Goal: Check status: Check status

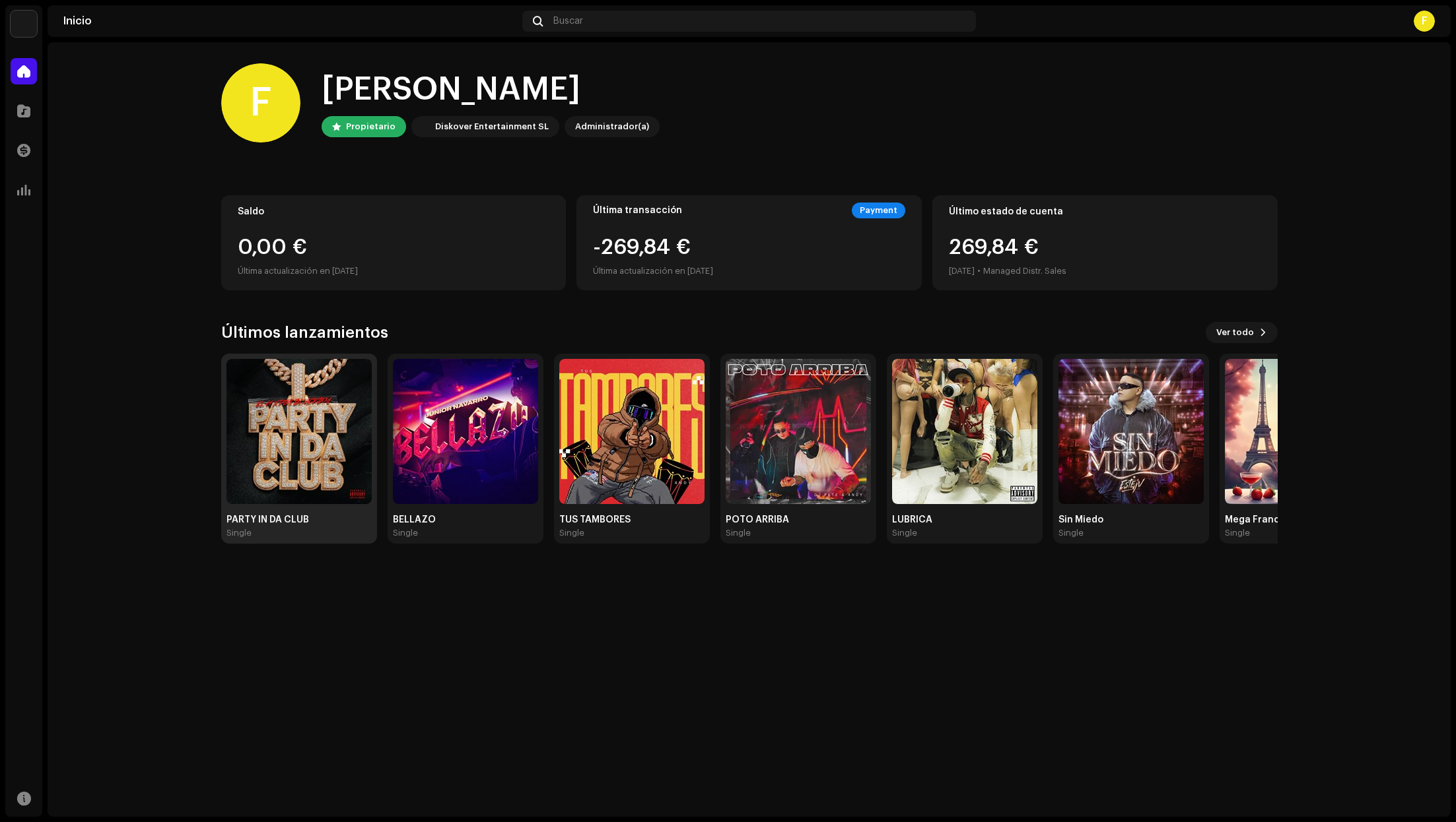
click at [249, 497] on img at bounding box center [299, 431] width 146 height 146
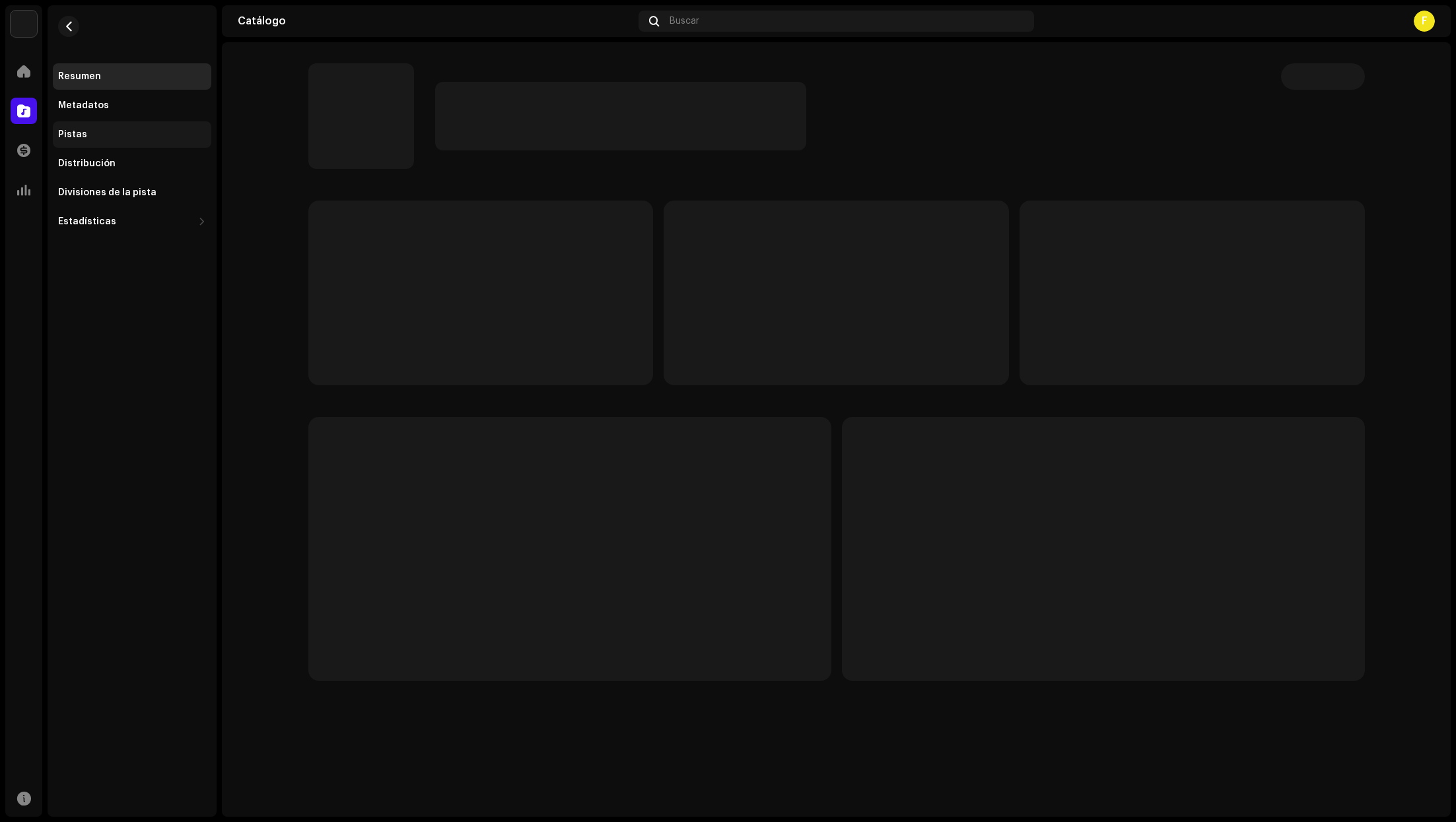
click at [119, 130] on div "Pistas" at bounding box center [132, 135] width 148 height 10
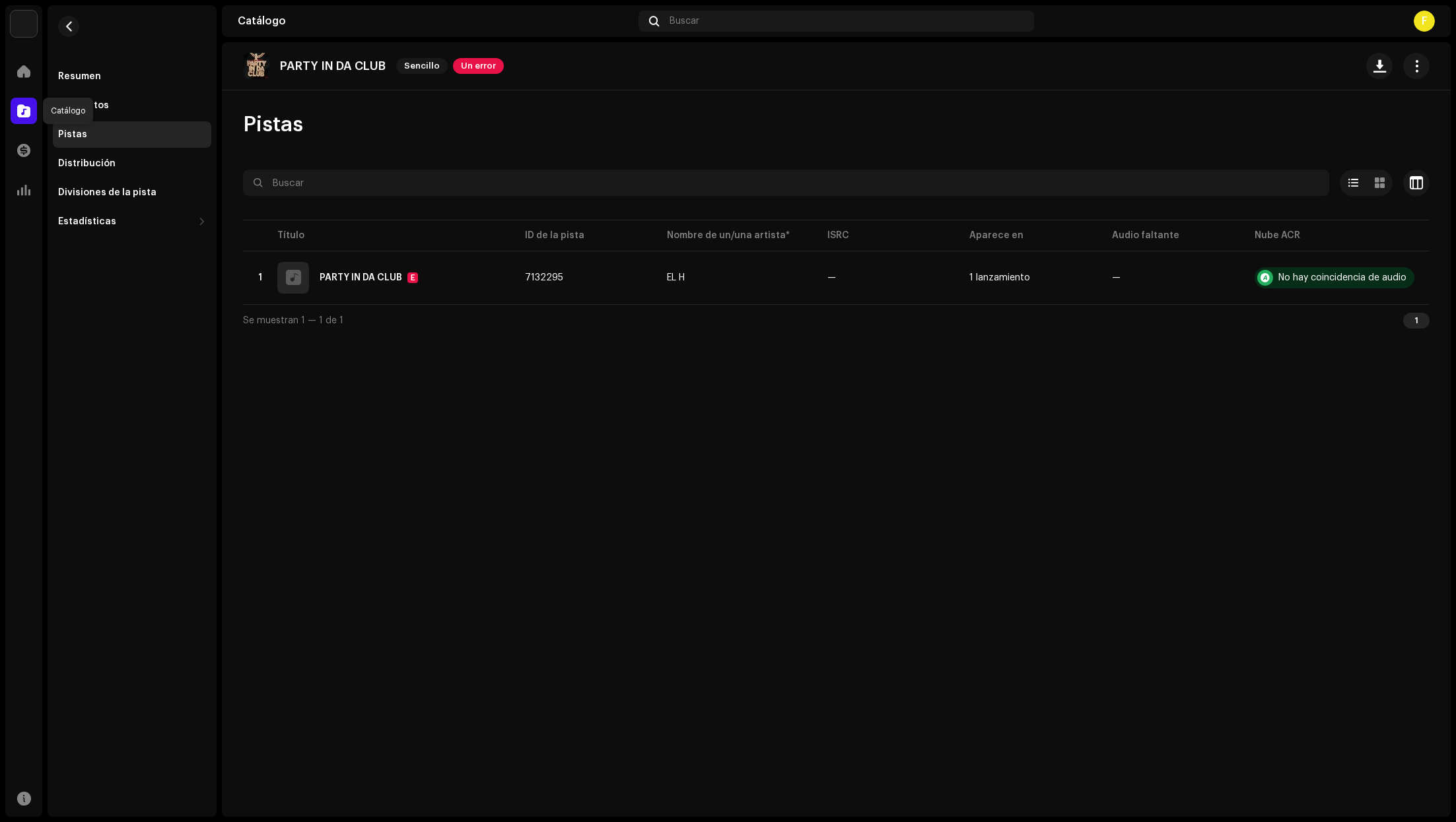
click at [12, 118] on div at bounding box center [23, 111] width 26 height 26
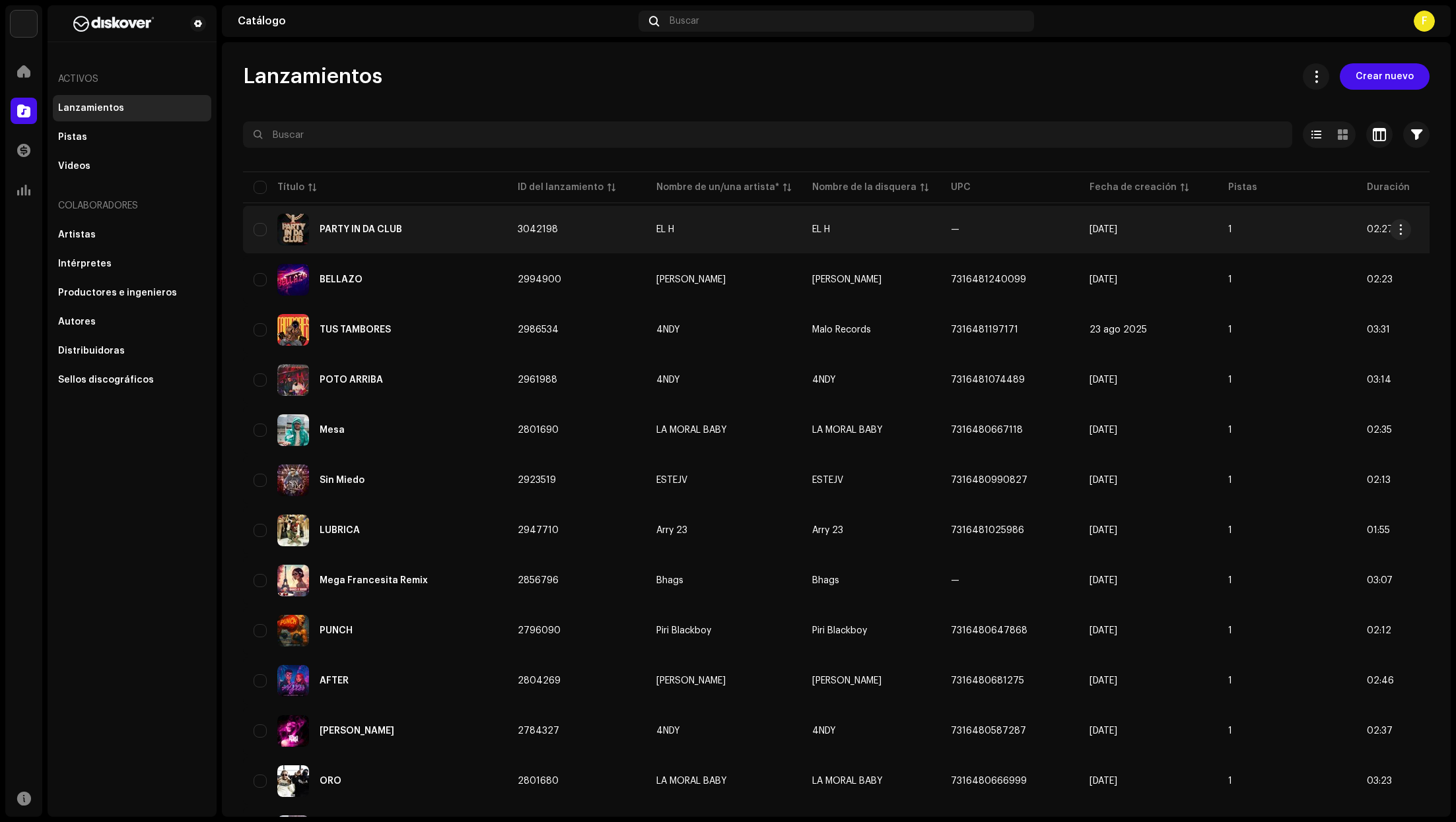
click at [358, 226] on div "PARTY IN DA CLUB" at bounding box center [361, 230] width 83 height 10
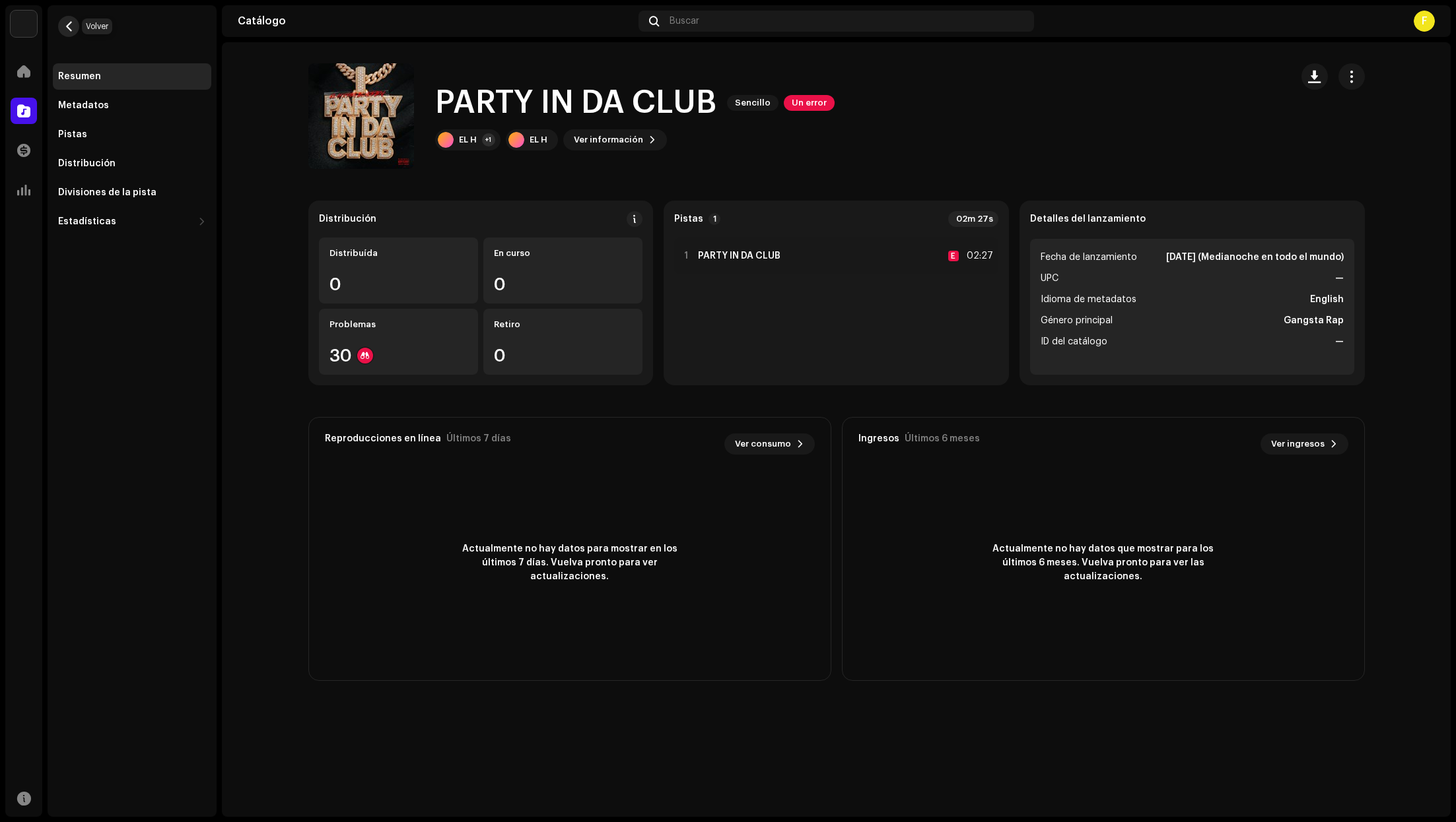
click at [64, 22] on span "button" at bounding box center [70, 26] width 10 height 10
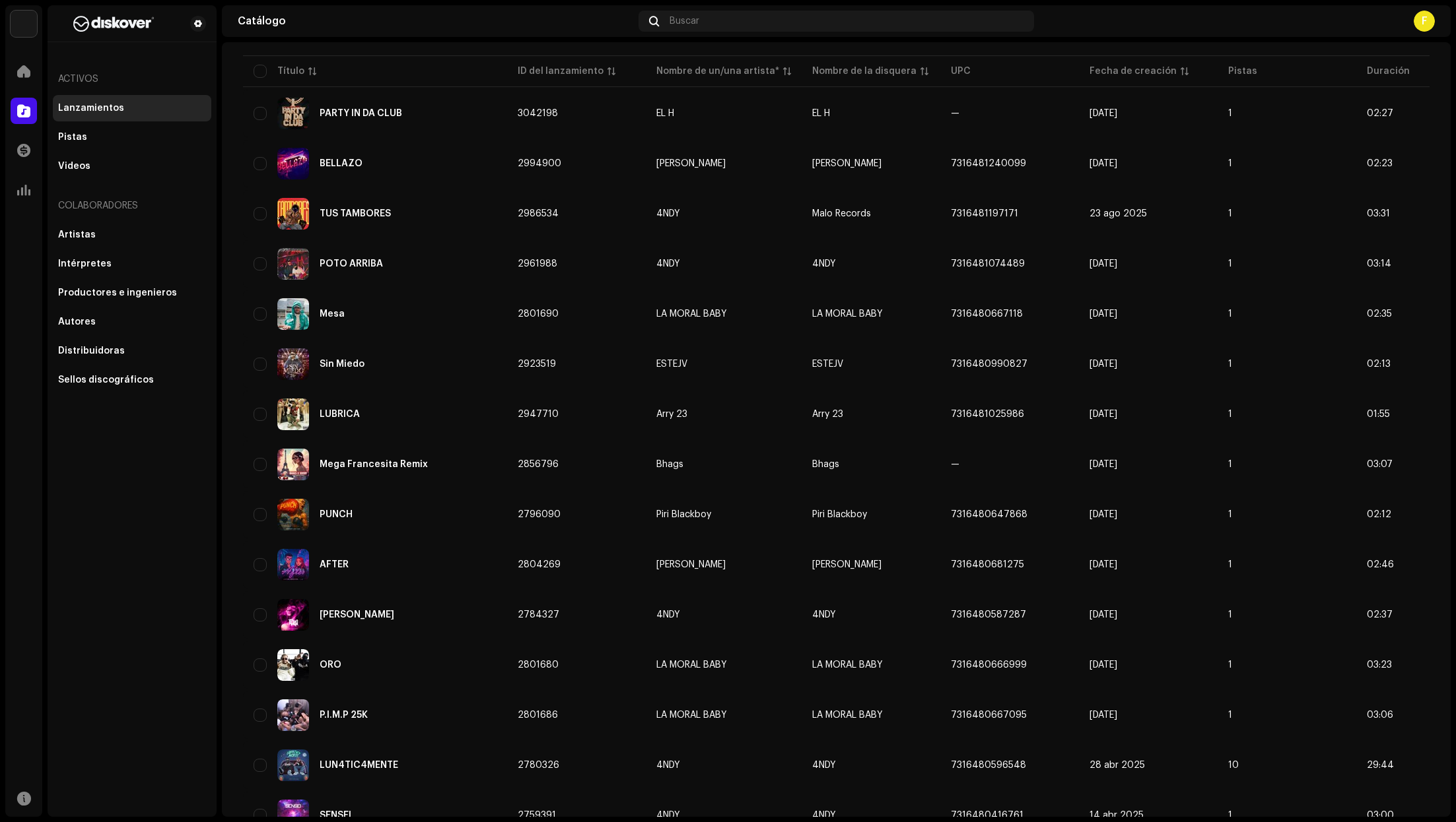
scroll to position [39, 0]
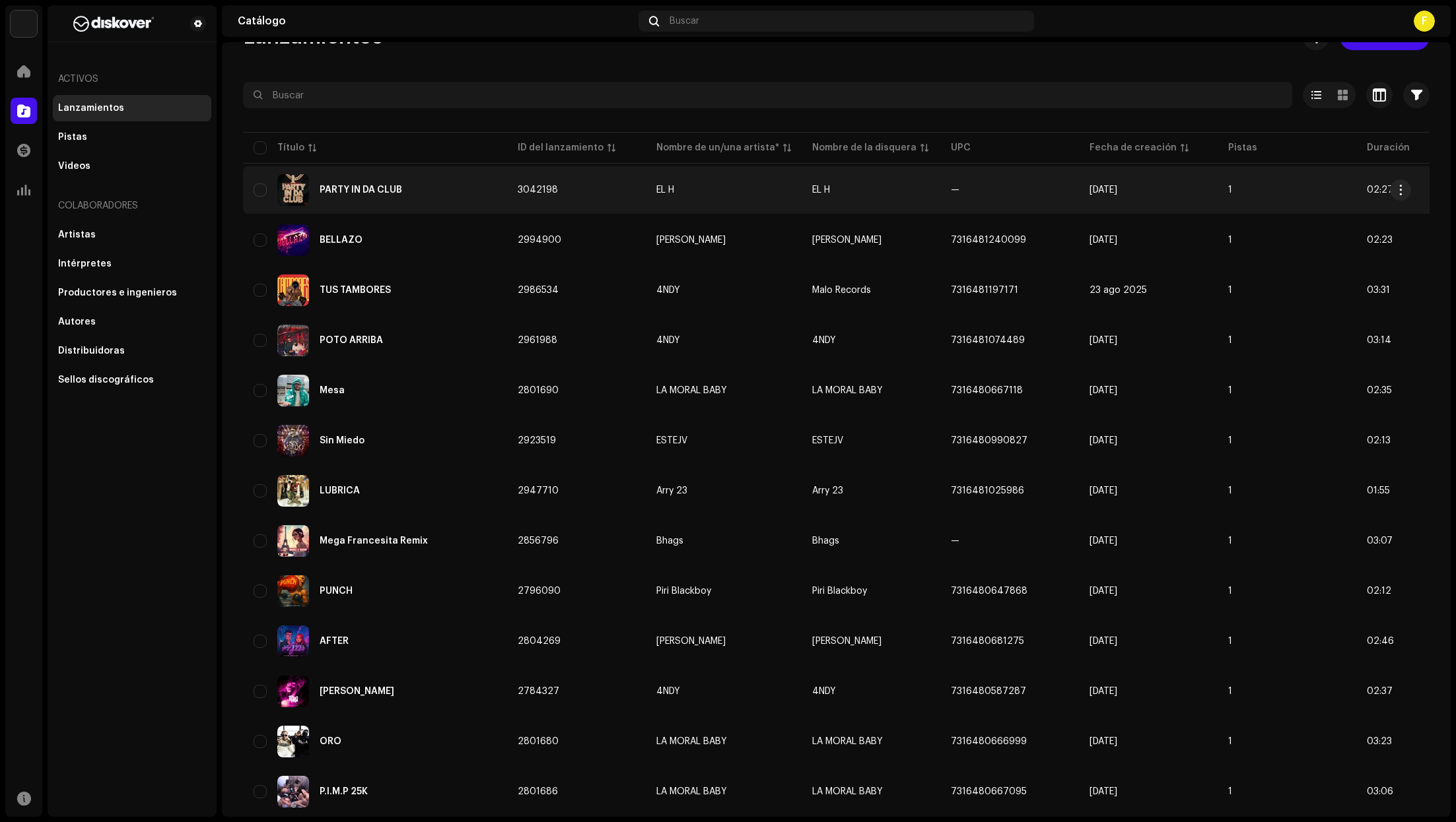
click at [315, 180] on div "PARTY IN DA CLUB" at bounding box center [375, 189] width 243 height 31
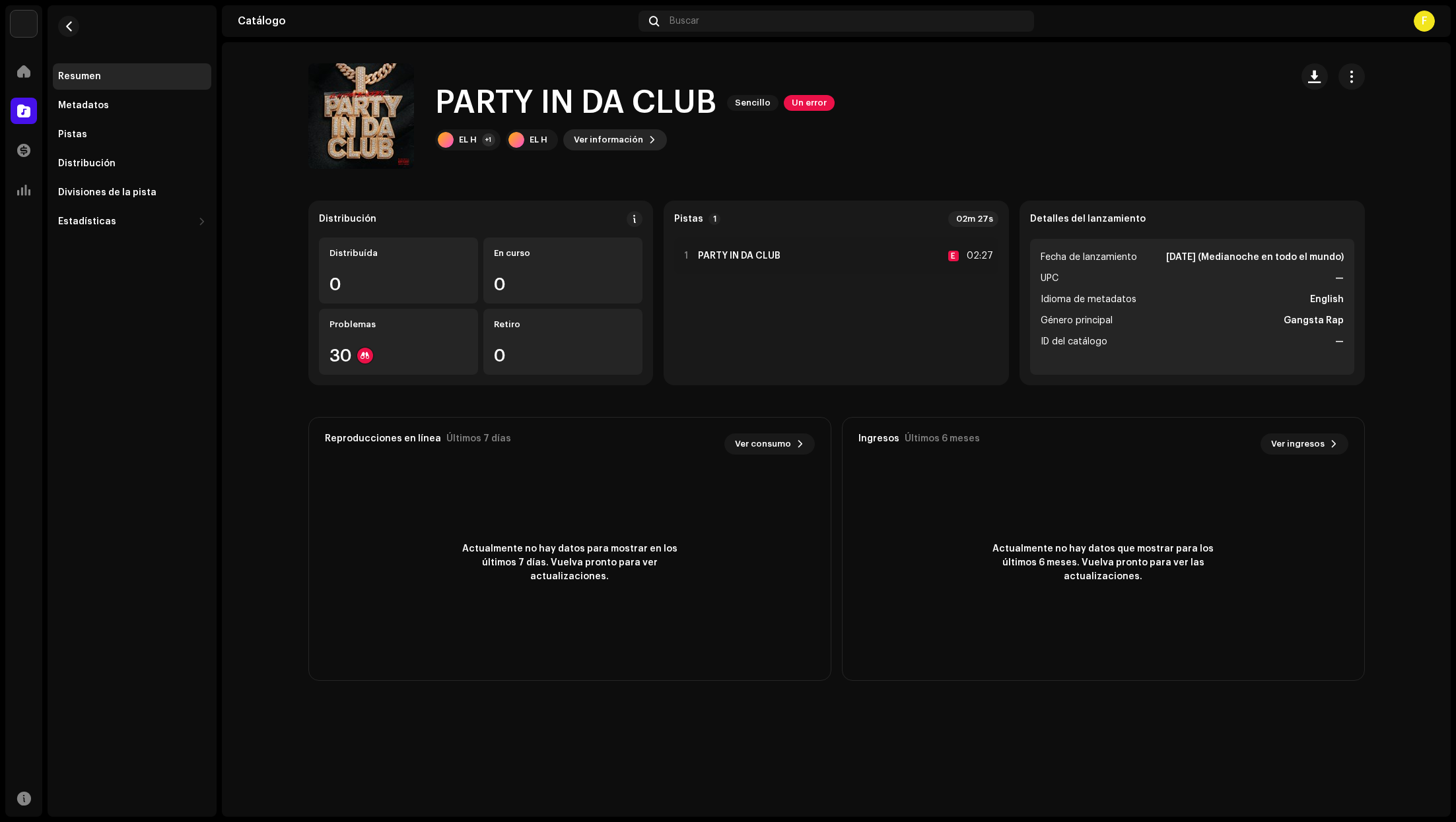
click at [626, 132] on span "Ver información" at bounding box center [608, 140] width 70 height 26
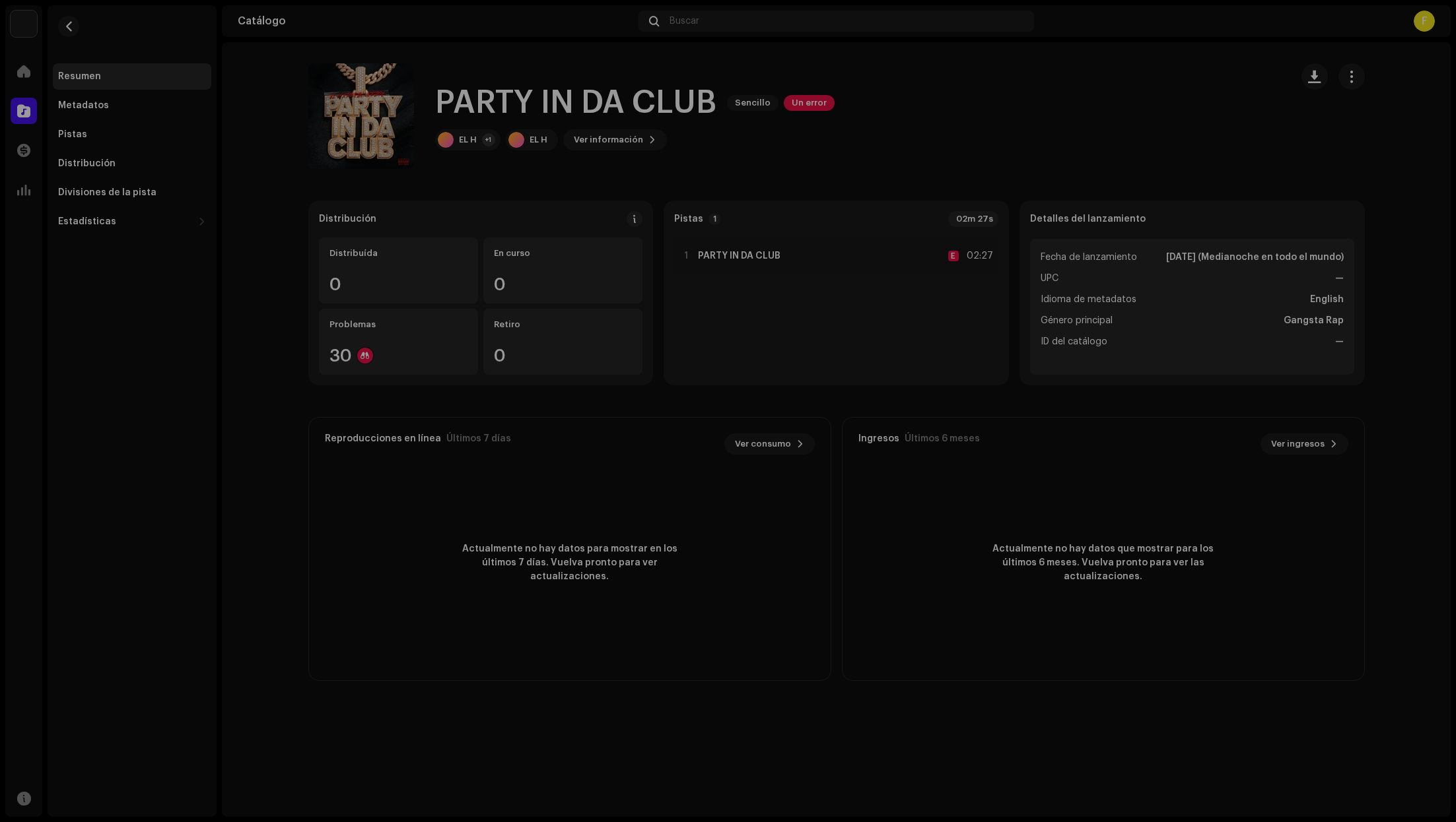
click at [1084, 104] on div "PARTY IN DA CLUB 3042198 Metadatos Distribución Idioma de metadatos English Tít…" at bounding box center [728, 411] width 1456 height 822
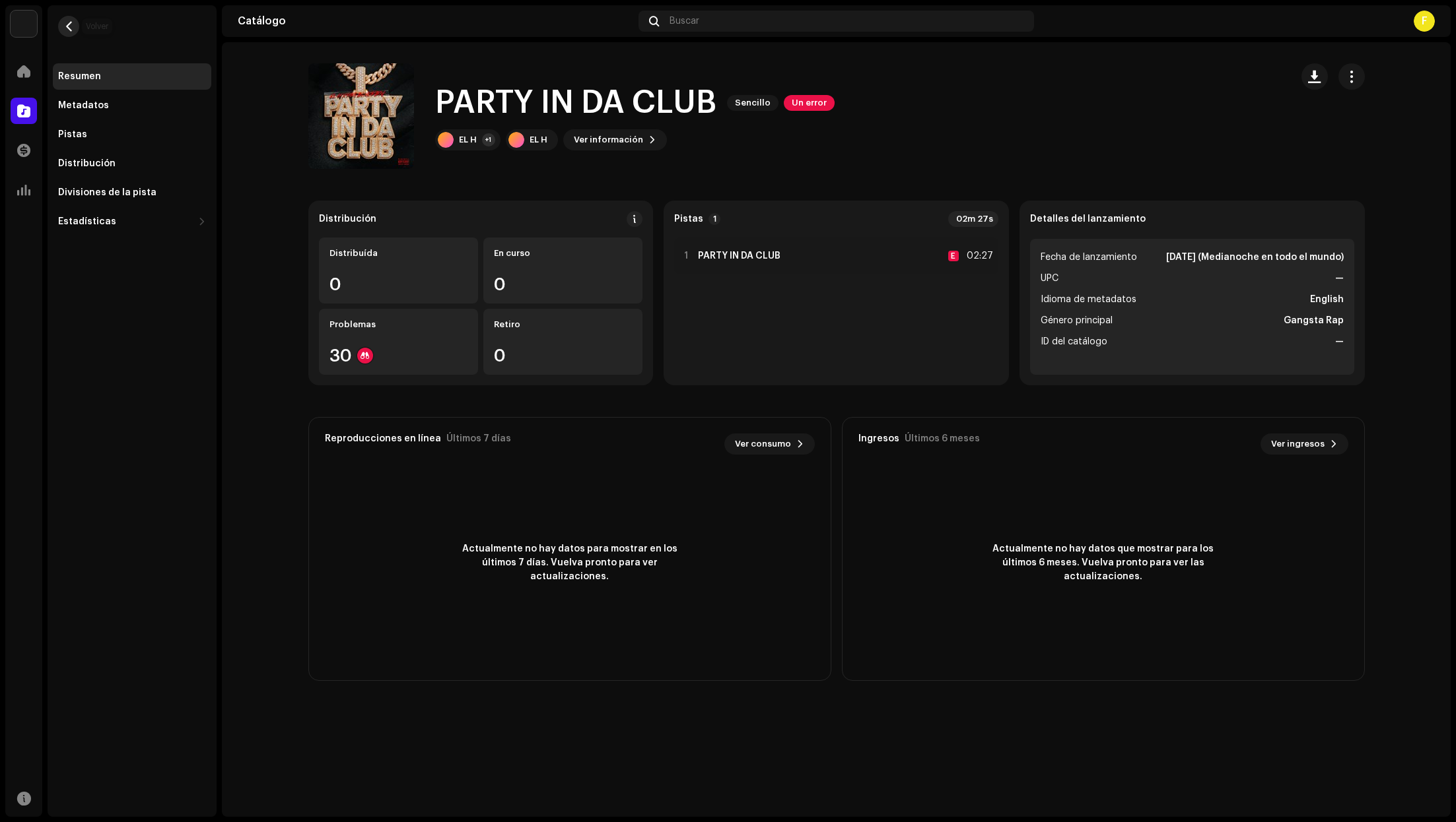
click at [74, 21] on button "button" at bounding box center [68, 26] width 21 height 21
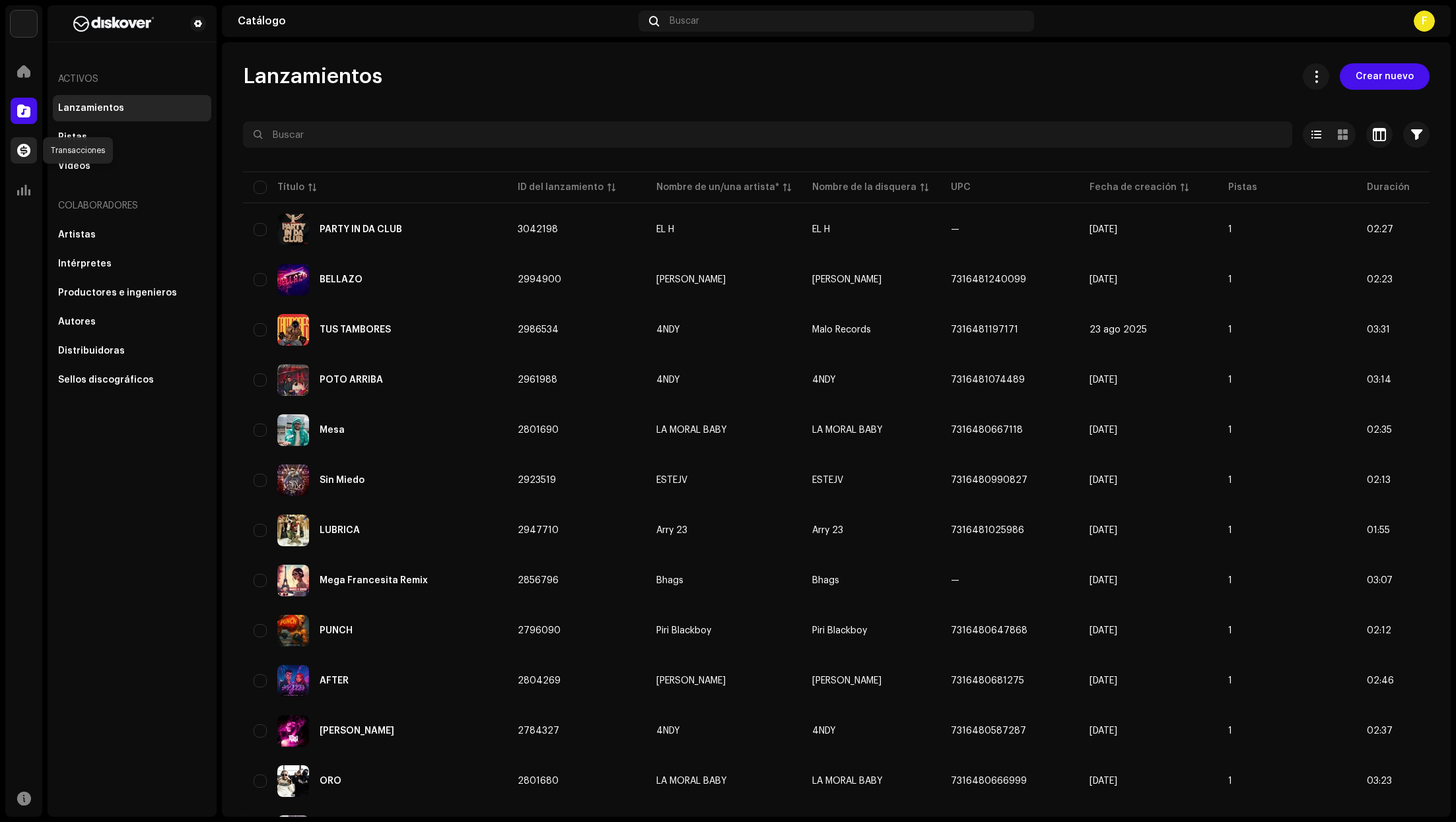
click at [23, 146] on span at bounding box center [23, 151] width 13 height 10
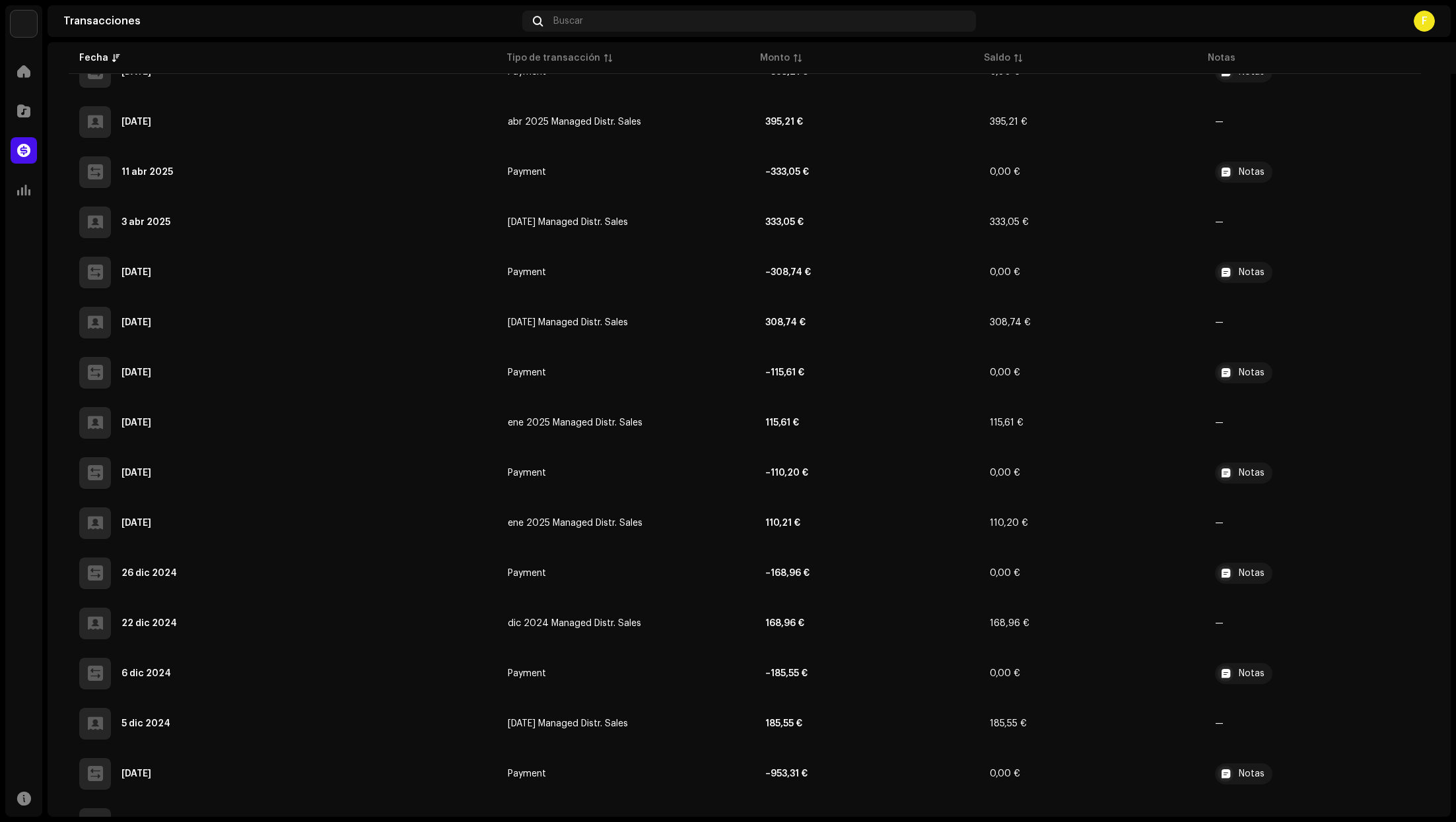
scroll to position [935, 0]
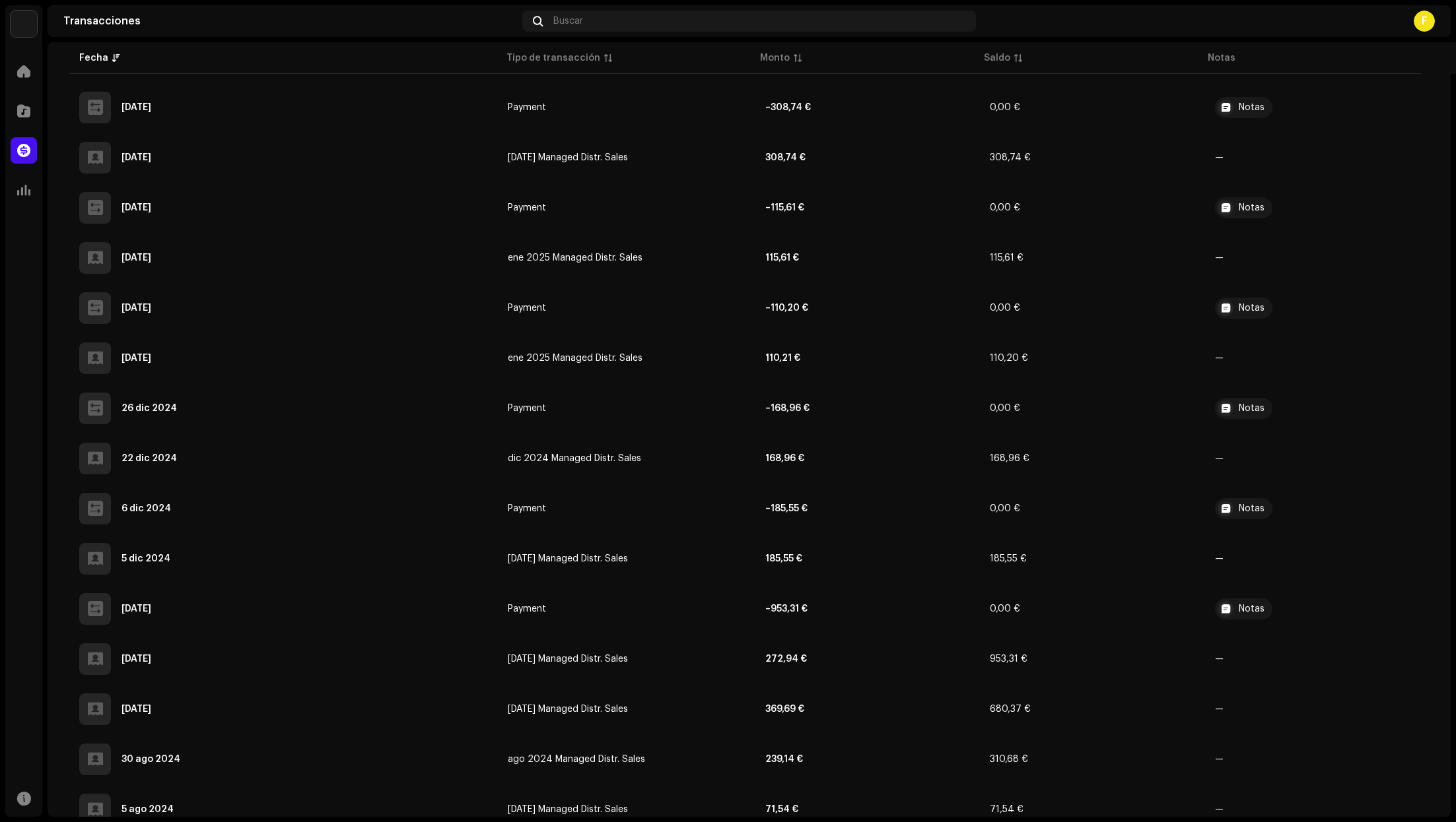
drag, startPoint x: 1441, startPoint y: 475, endPoint x: 1440, endPoint y: 429, distance: 46.0
click at [1440, 429] on div "Transacciones Siempre Seleccionado 0 Seleccionar todo Opciones Filtros Tipos Es…" at bounding box center [748, 374] width 1403 height 2492
drag, startPoint x: 1442, startPoint y: 422, endPoint x: 1440, endPoint y: 200, distance: 222.0
click at [1440, 200] on div "Transacciones Siempre Seleccionado 0 Seleccionar todo Opciones Filtros Tipos Es…" at bounding box center [748, 374] width 1403 height 2492
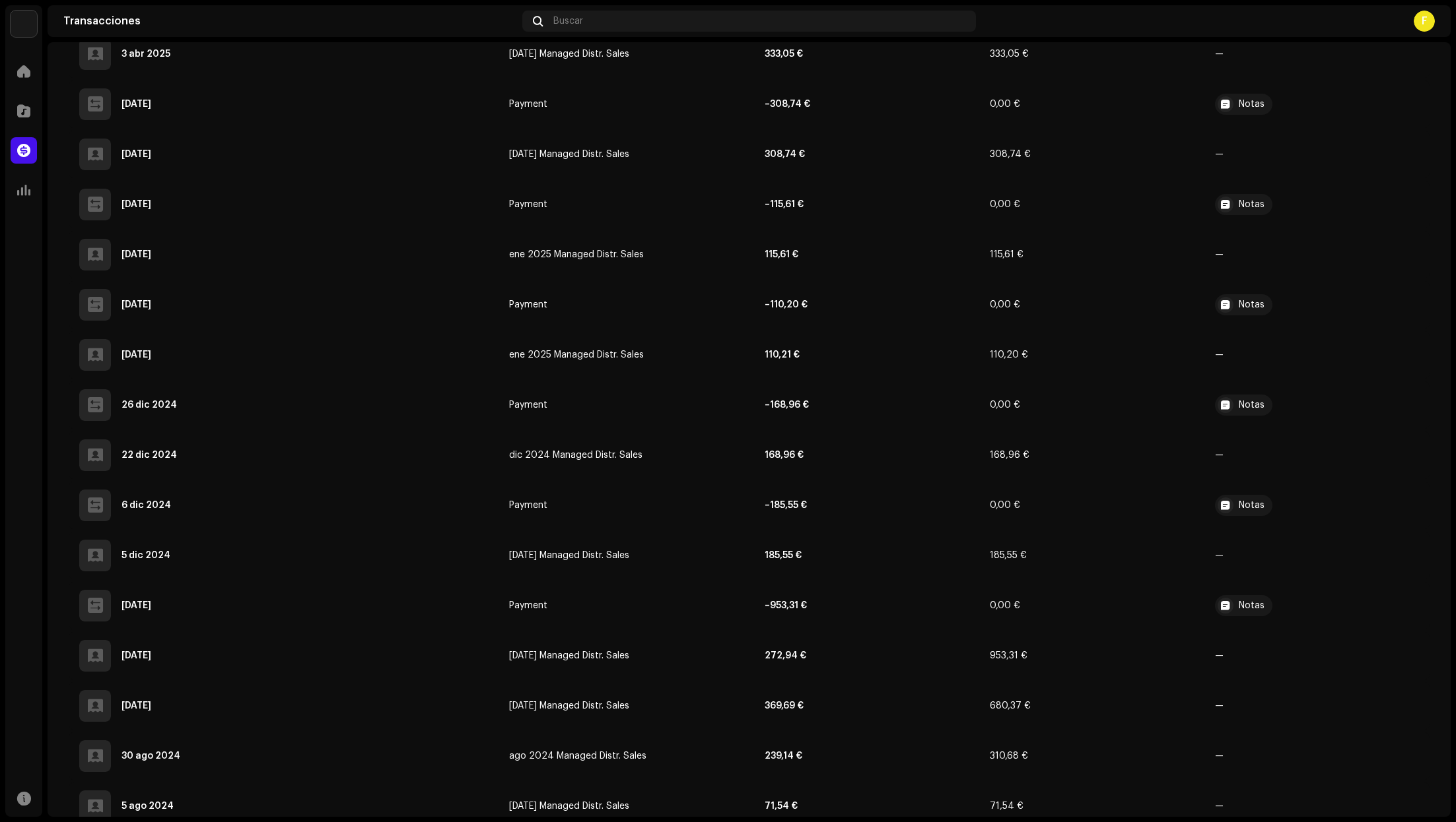
scroll to position [83, 0]
